Goal: Information Seeking & Learning: Learn about a topic

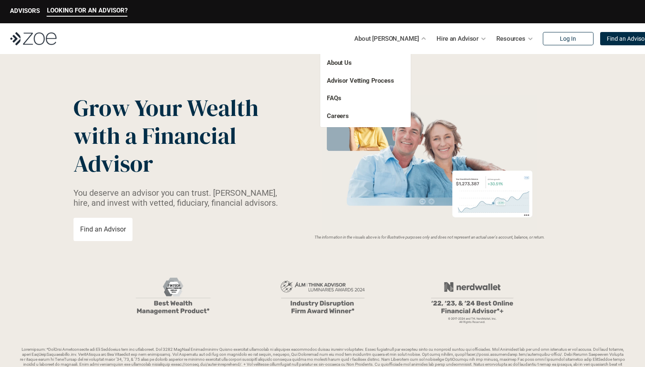
click at [387, 39] on p "About [PERSON_NAME]" at bounding box center [386, 38] width 64 height 12
click at [337, 65] on link "About Us" at bounding box center [339, 62] width 25 height 7
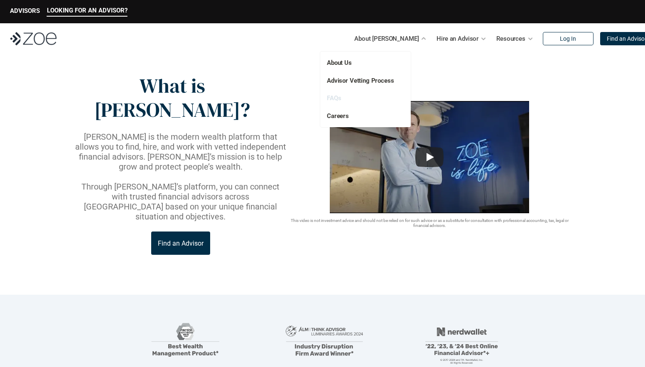
click at [333, 100] on link "FAQs" at bounding box center [334, 97] width 14 height 7
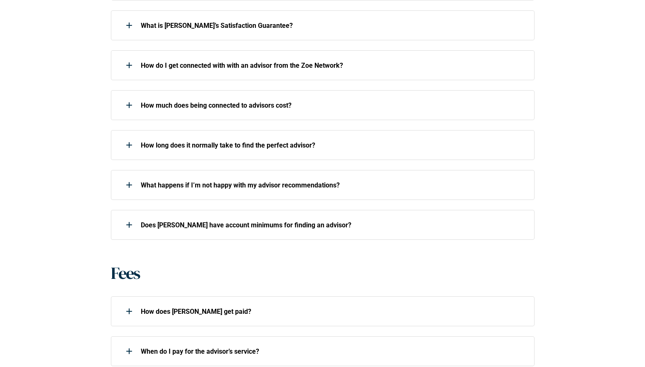
scroll to position [415, 0]
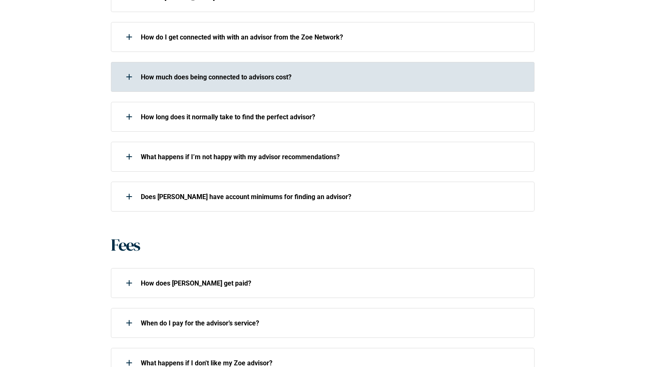
click at [152, 74] on p "How much does being connected to advisors cost?" at bounding box center [332, 77] width 383 height 8
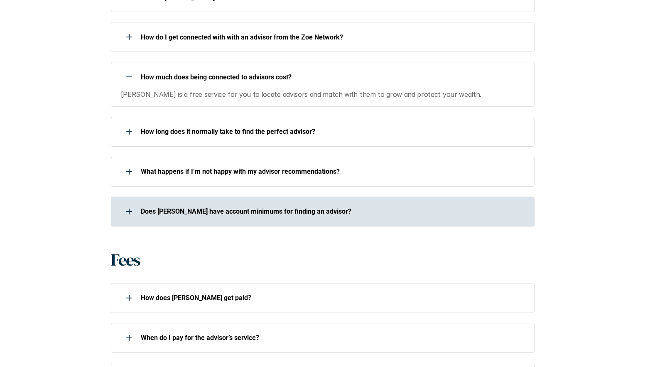
click at [162, 206] on div "Does [PERSON_NAME] have account minimums for finding an advisor?" at bounding box center [317, 211] width 413 height 17
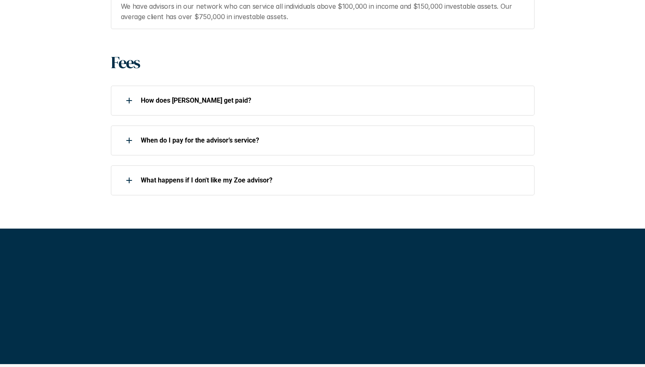
scroll to position [664, 0]
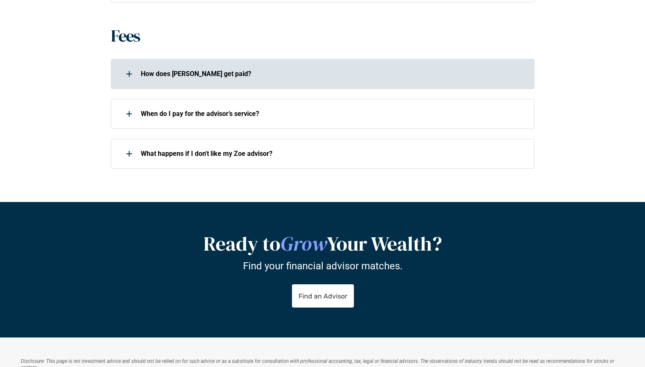
click at [144, 75] on p "How does [PERSON_NAME] get paid?" at bounding box center [332, 74] width 383 height 8
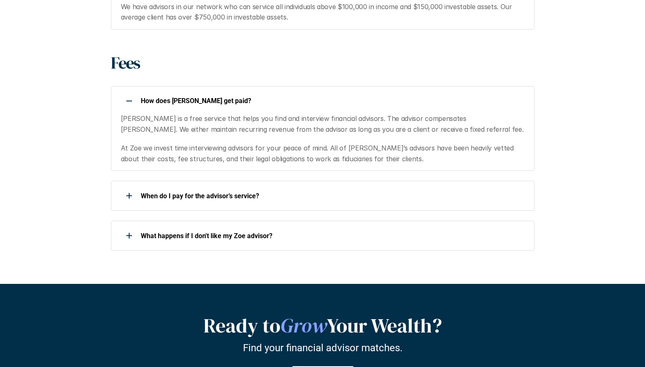
scroll to position [623, 0]
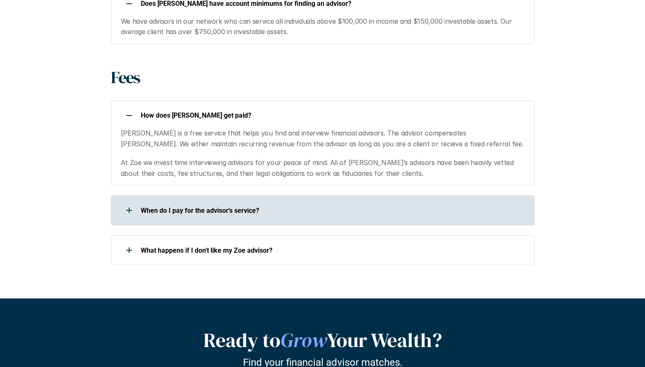
click at [196, 203] on div "When do I pay for the advisor’s service?" at bounding box center [317, 210] width 413 height 17
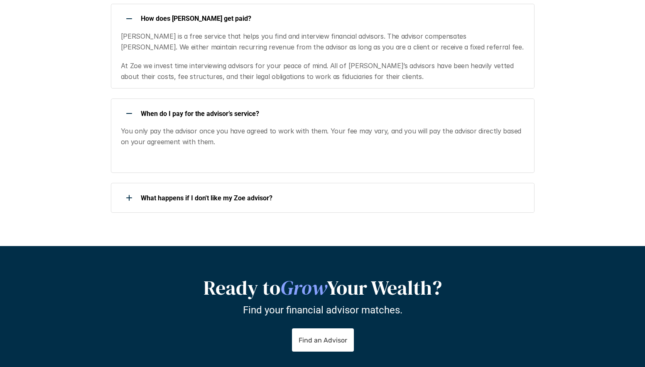
scroll to position [747, 0]
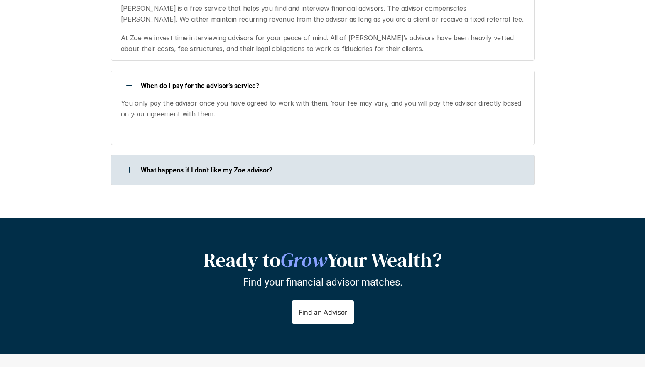
click at [182, 168] on p "What happens if I don't like my Zoe advisor?" at bounding box center [332, 170] width 383 height 8
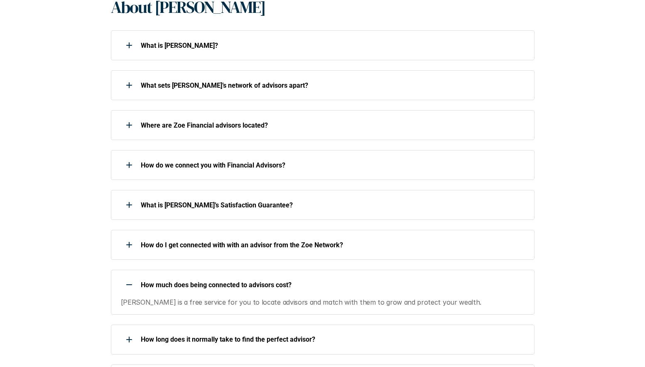
scroll to position [0, 0]
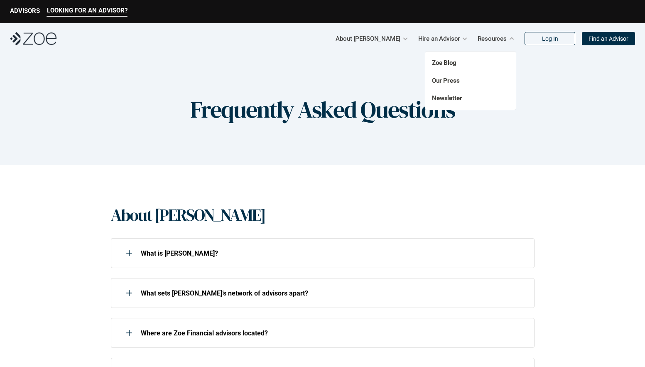
click at [489, 41] on p "Resources" at bounding box center [491, 38] width 29 height 12
click at [490, 34] on p "Resources" at bounding box center [491, 38] width 29 height 12
click at [455, 59] on link "Zoe Blog" at bounding box center [444, 62] width 24 height 7
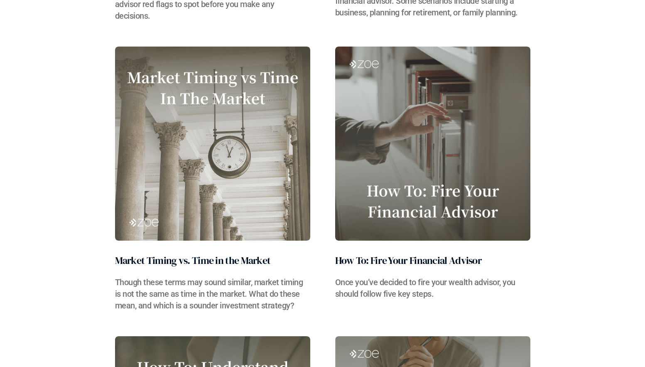
scroll to position [4110, 0]
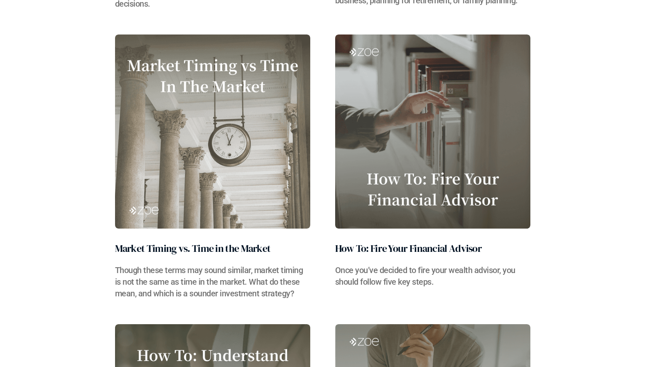
click at [482, 134] on img at bounding box center [432, 131] width 195 height 194
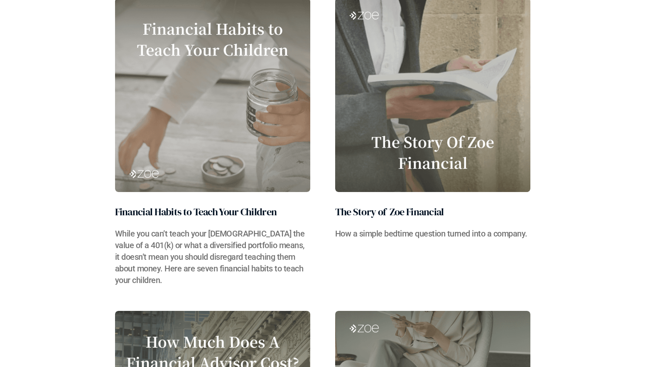
scroll to position [3206, 0]
click at [408, 159] on img at bounding box center [432, 95] width 195 height 194
